Goal: Information Seeking & Learning: Find specific fact

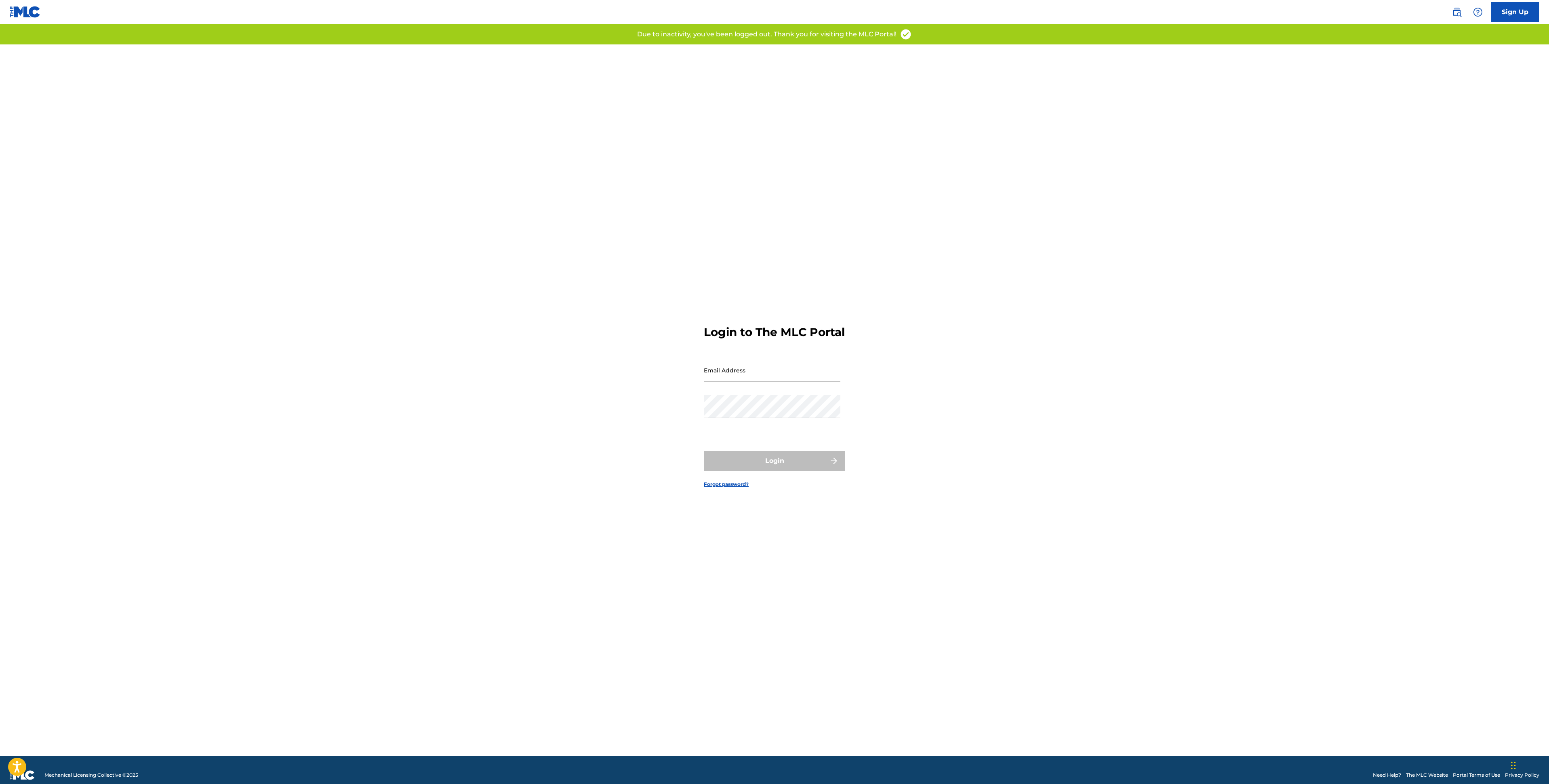
click at [749, 382] on input "Email Address" at bounding box center [771, 370] width 136 height 23
type input "[EMAIL_ADDRESS][DOMAIN_NAME]"
click at [778, 471] on button "Login" at bounding box center [774, 461] width 141 height 20
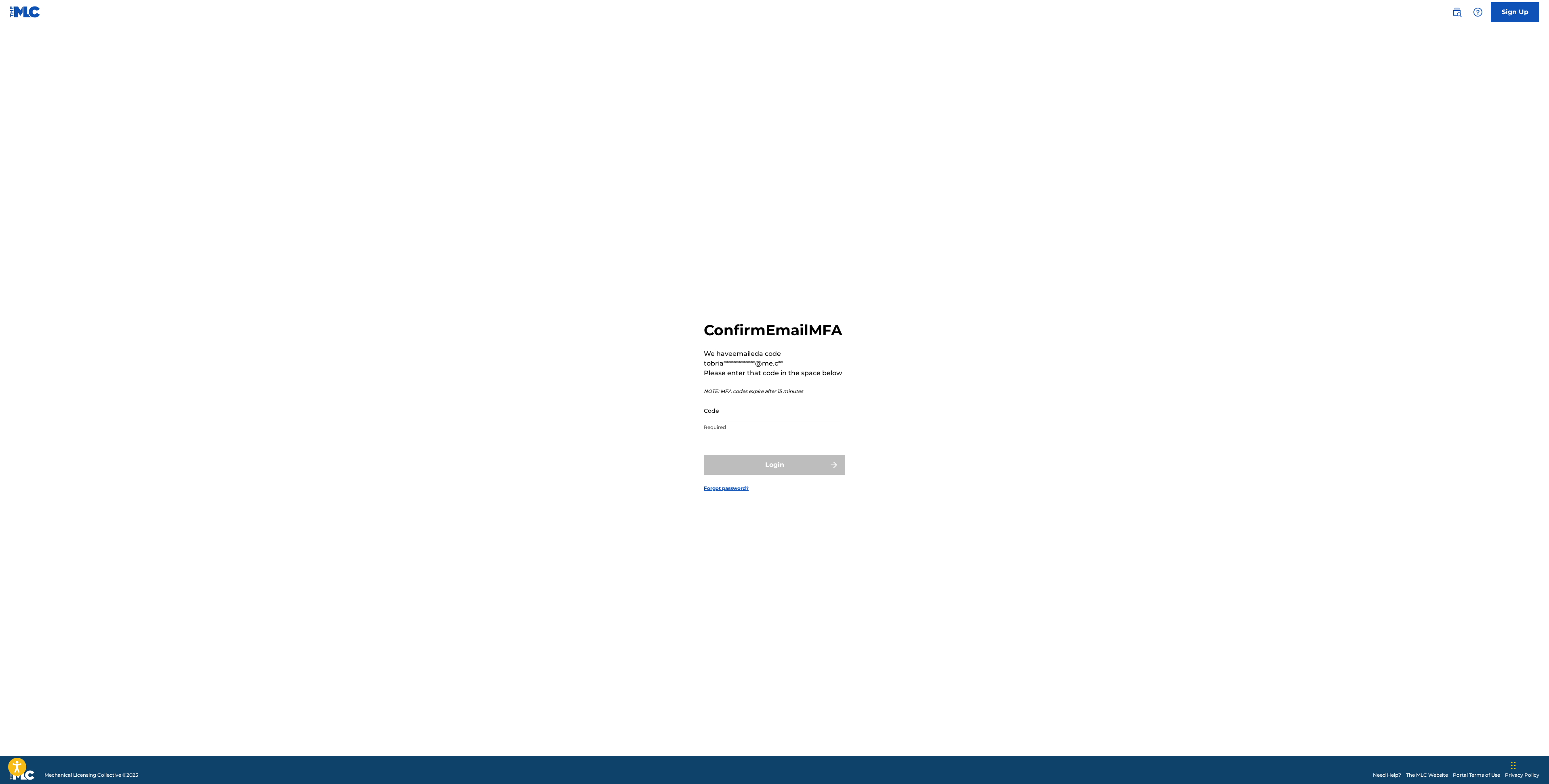
click at [750, 422] on input "Code" at bounding box center [771, 411] width 136 height 23
paste input "745445"
type input "745445"
click at [759, 473] on button "Login" at bounding box center [774, 465] width 141 height 20
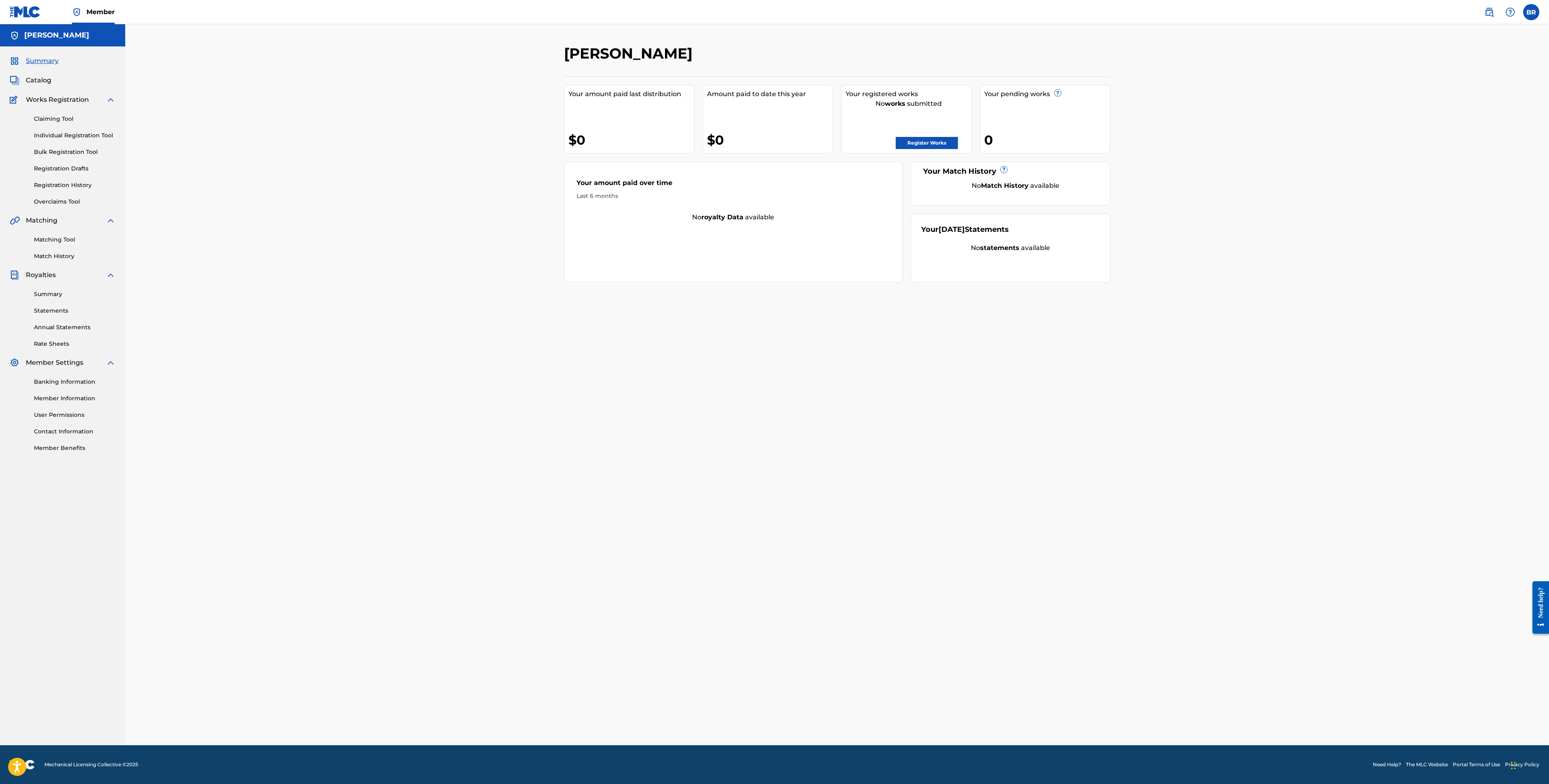
click at [1483, 20] on nav "Member BR BR [PERSON_NAME] [EMAIL_ADDRESS][DOMAIN_NAME] Notification Preference…" at bounding box center [775, 12] width 1549 height 24
click at [1492, 14] on img at bounding box center [1489, 12] width 10 height 10
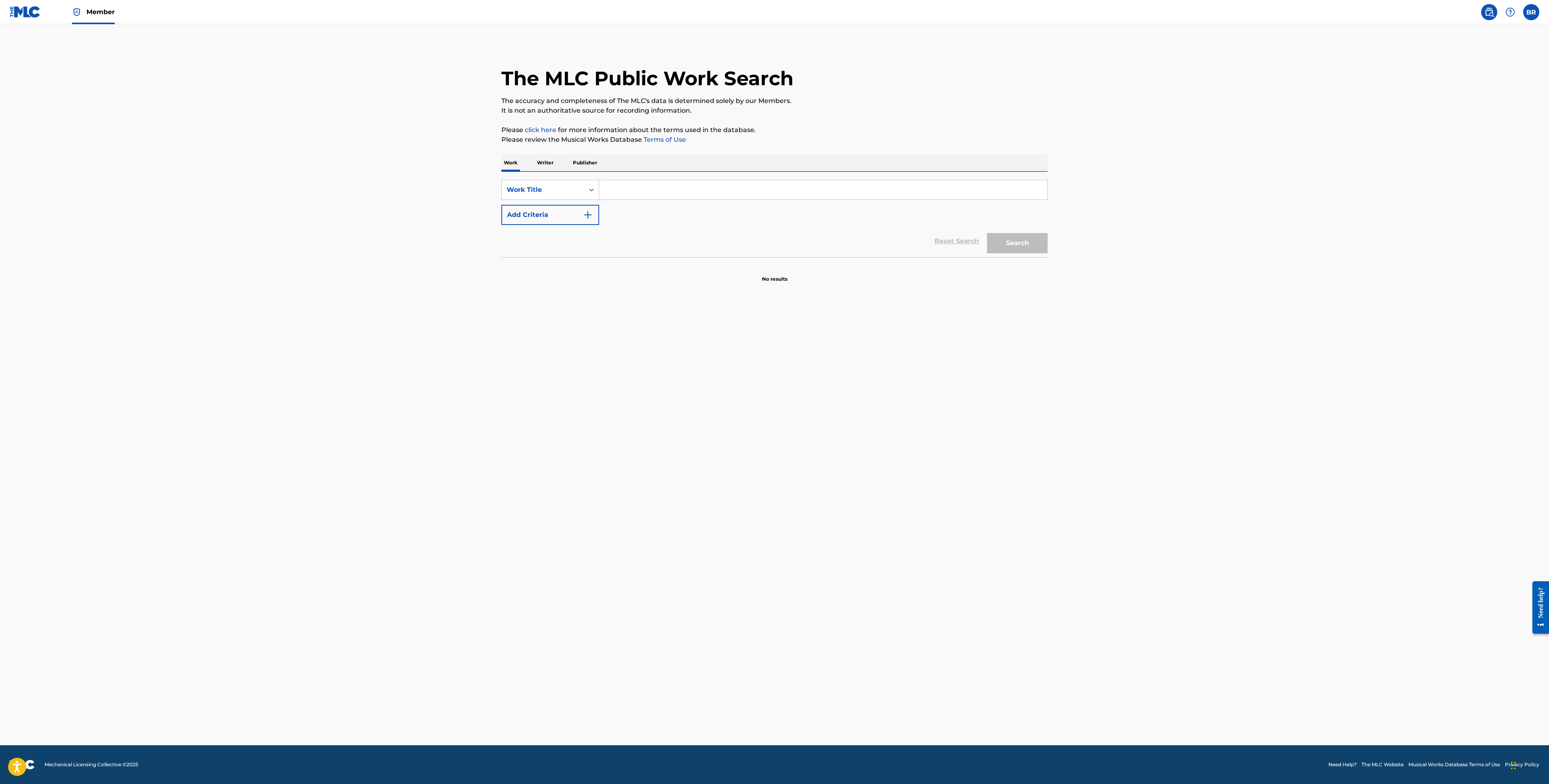
click at [707, 180] on div "Search Form" at bounding box center [823, 190] width 449 height 20
click at [701, 190] on input "Search Form" at bounding box center [823, 190] width 448 height 19
type input "[PERSON_NAME]"
click at [1061, 263] on main "The MLC Public Work Search The accuracy and completeness of The MLC's data is d…" at bounding box center [775, 384] width 1549 height 721
click at [1029, 240] on button "Search" at bounding box center [1017, 243] width 61 height 20
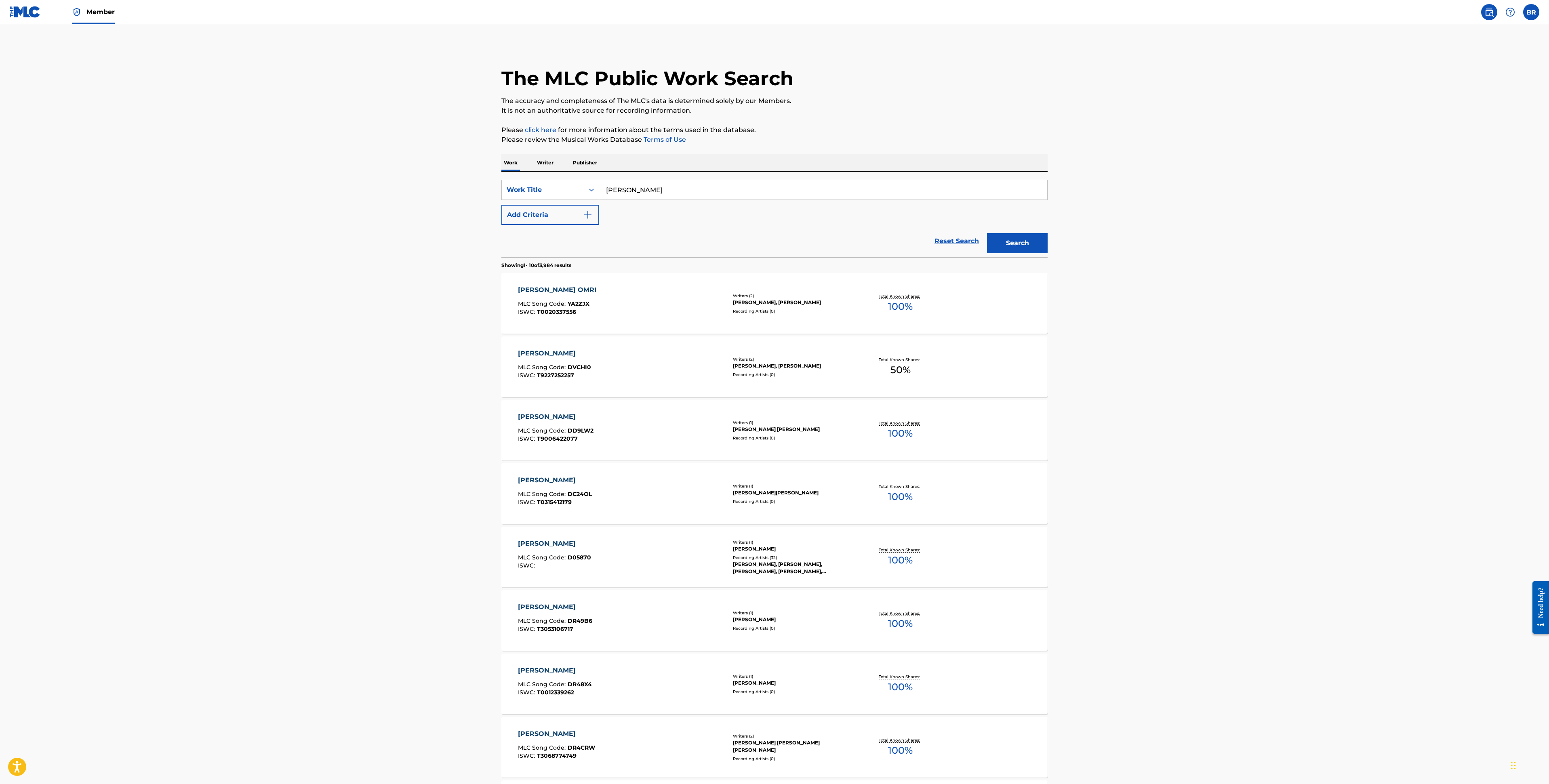
click at [532, 164] on div "Work Writer Publisher" at bounding box center [775, 163] width 546 height 17
click at [544, 164] on p "Writer" at bounding box center [545, 163] width 22 height 17
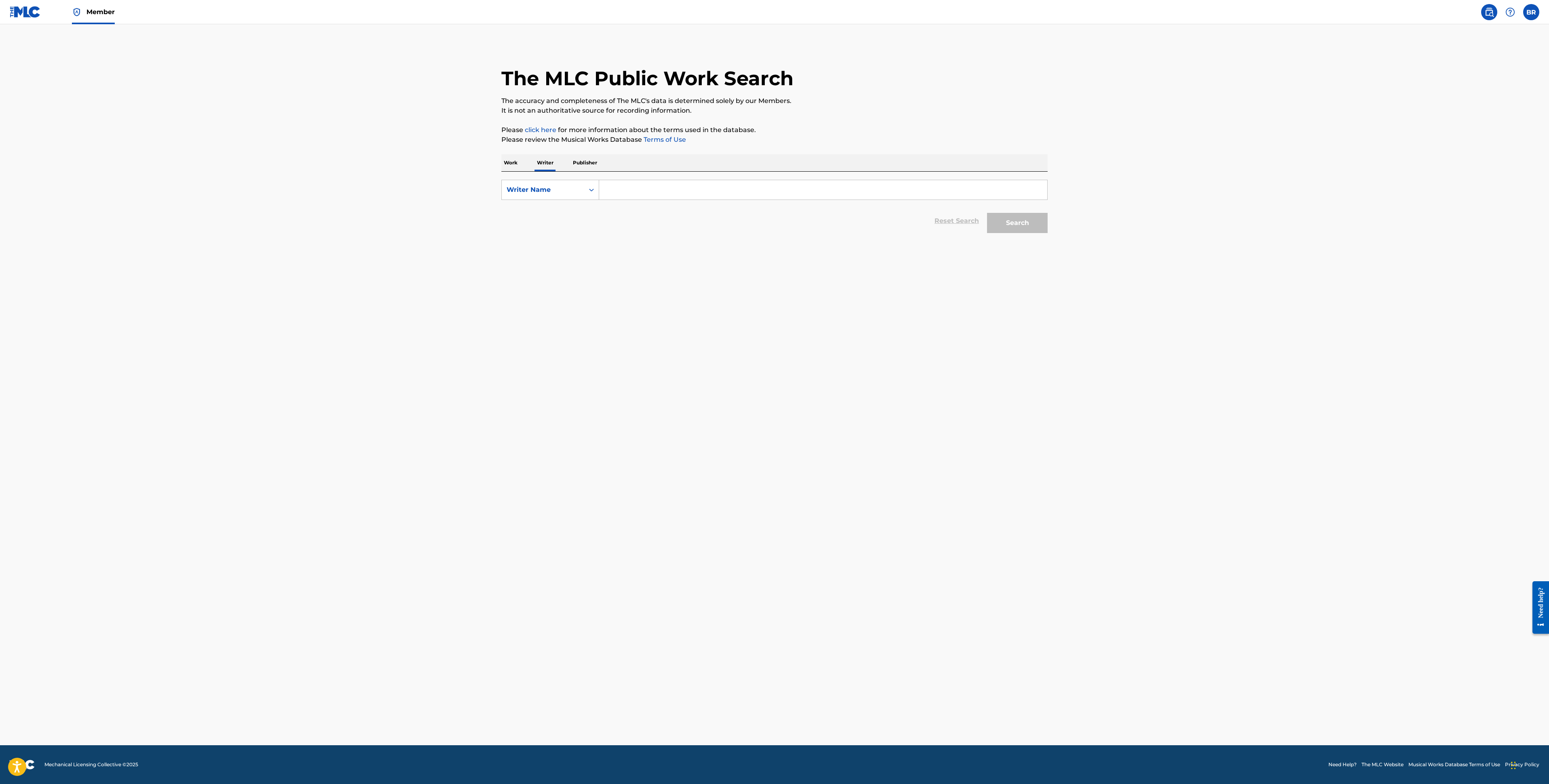
click at [625, 192] on input "Search Form" at bounding box center [823, 190] width 448 height 19
type input "[PERSON_NAME]"
click at [666, 205] on strong "indart" at bounding box center [676, 207] width 20 height 8
click at [1029, 226] on button "Search" at bounding box center [1017, 223] width 61 height 20
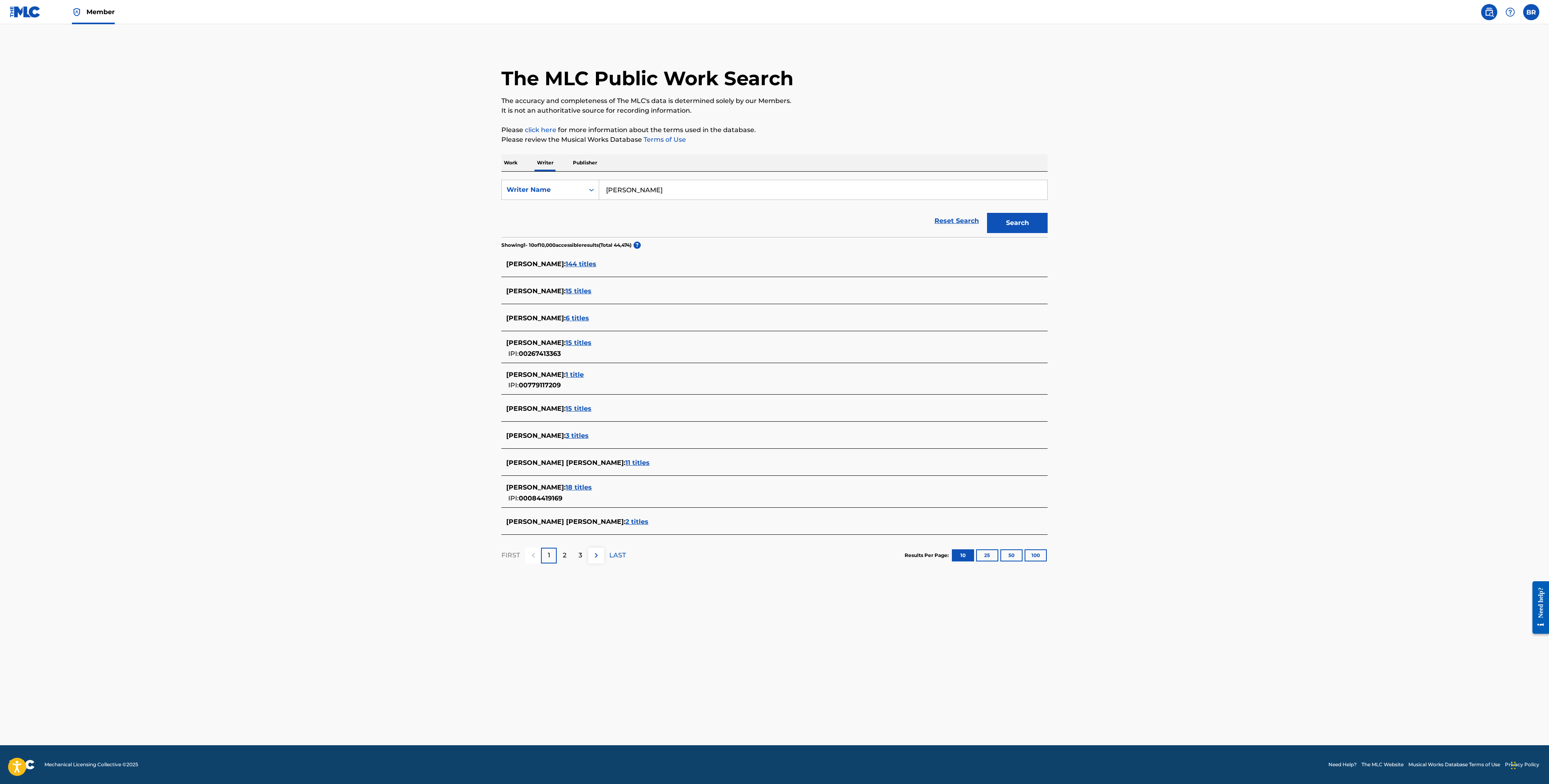
click at [587, 265] on span "144 titles" at bounding box center [581, 264] width 31 height 8
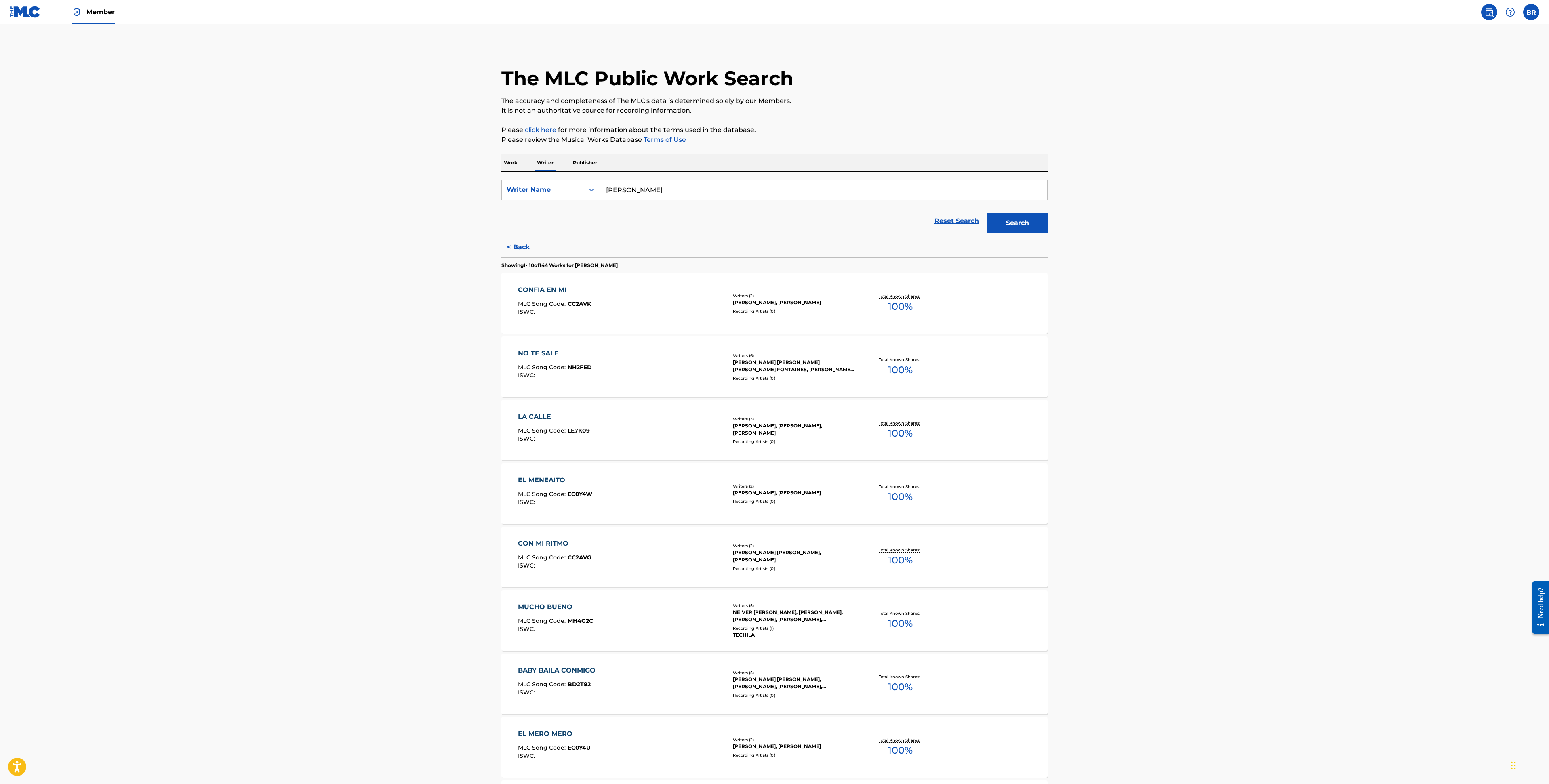
click at [573, 285] on div "CONFIA EN MI" at bounding box center [554, 290] width 73 height 10
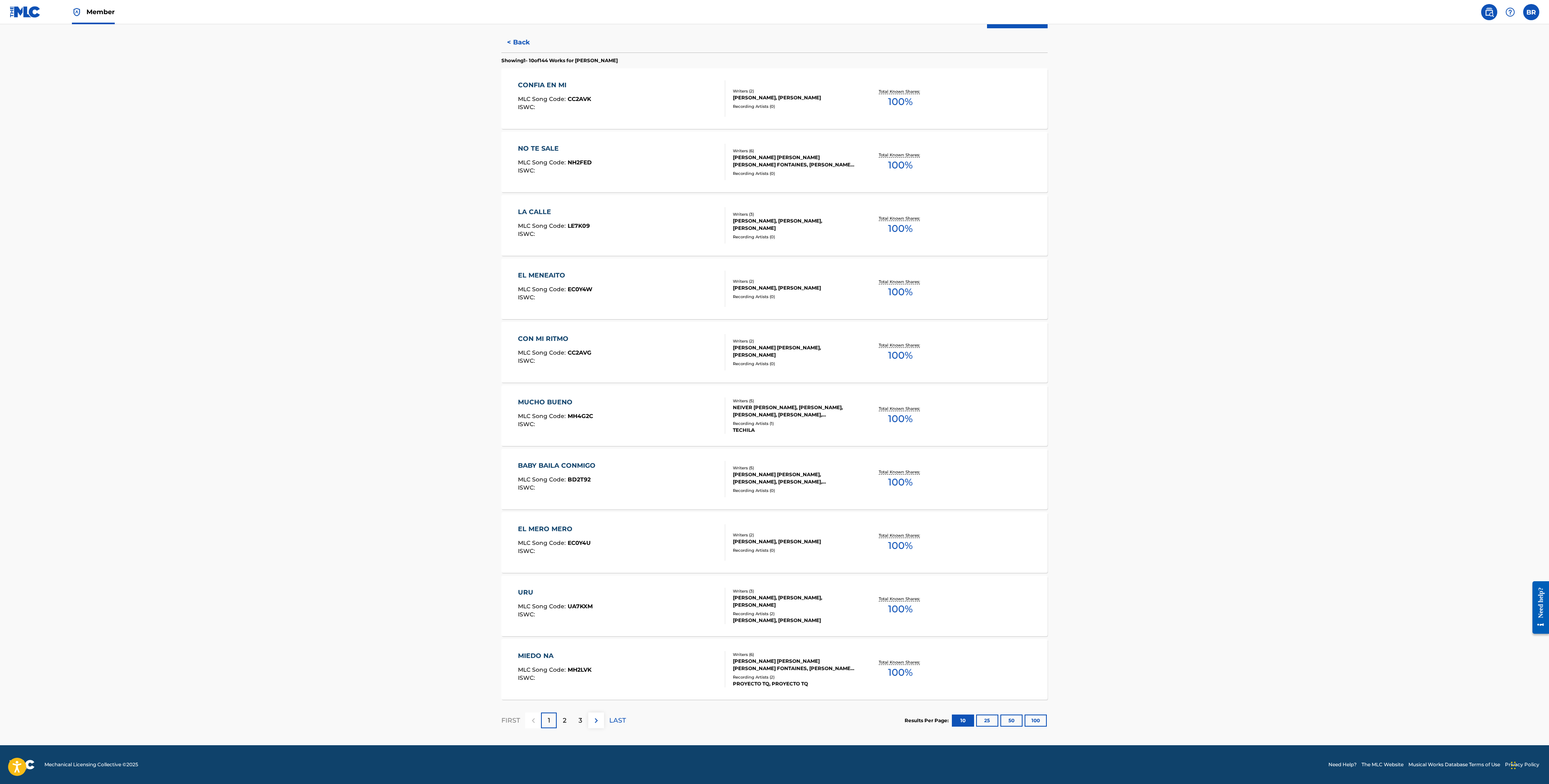
click at [586, 483] on div "MLC Song Code : BD2T92" at bounding box center [559, 480] width 82 height 8
